Goal: Browse casually

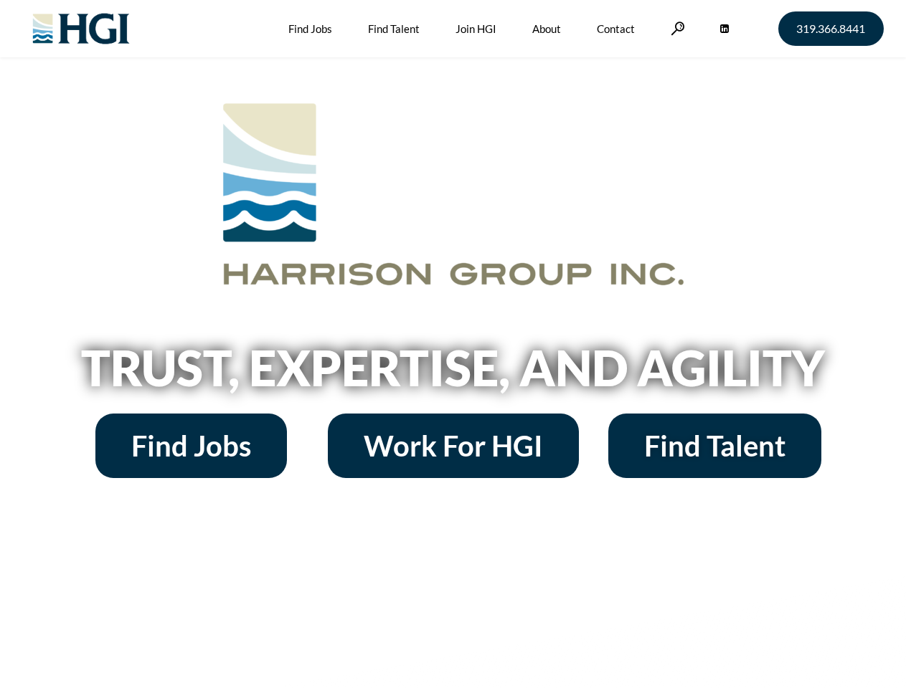
click at [452, 344] on h2 "Trust, Expertise, and Agility" at bounding box center [452, 367] width 817 height 49
click at [675, 28] on link at bounding box center [677, 29] width 14 height 14
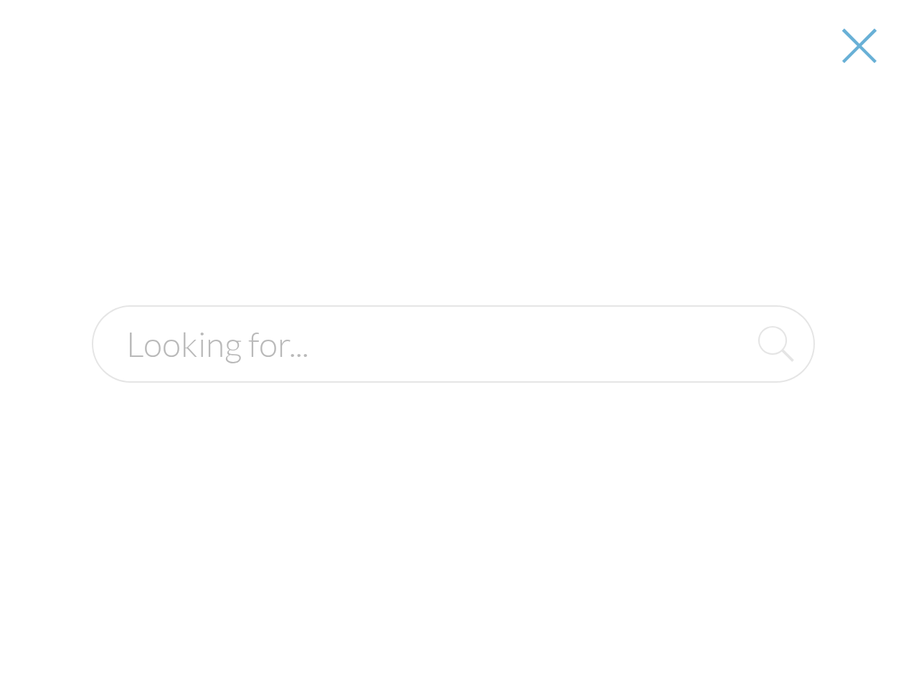
click at [452, 373] on h2 "Trust, Expertise, and Agility" at bounding box center [452, 367] width 817 height 49
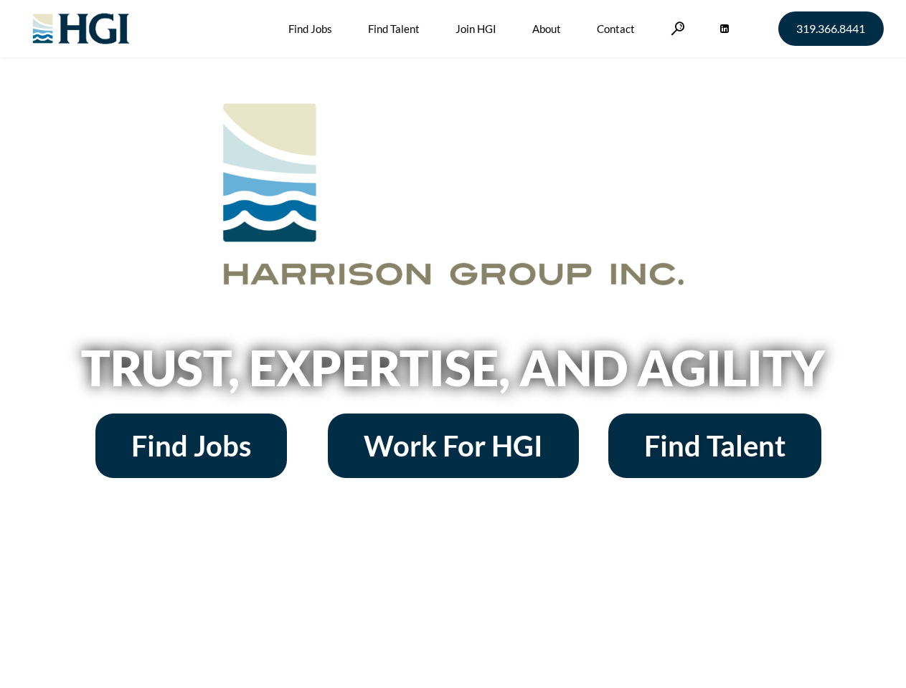
click at [452, 344] on h2 "Trust, Expertise, and Agility" at bounding box center [452, 367] width 817 height 49
click at [675, 28] on link at bounding box center [677, 29] width 14 height 14
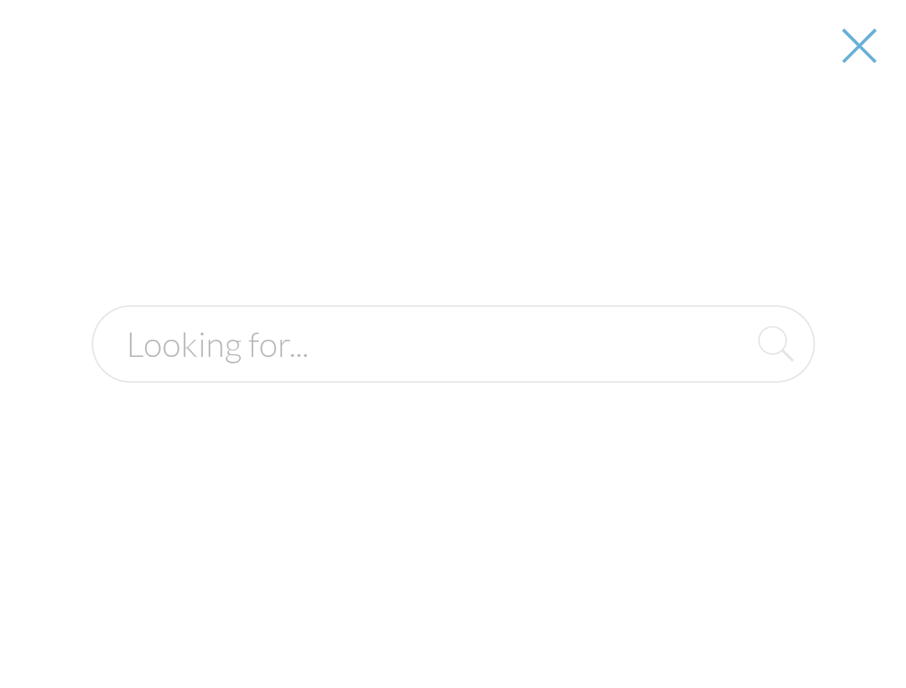
click at [452, 373] on h2 "Trust, Expertise, and Agility" at bounding box center [452, 367] width 817 height 49
